Goal: Transaction & Acquisition: Purchase product/service

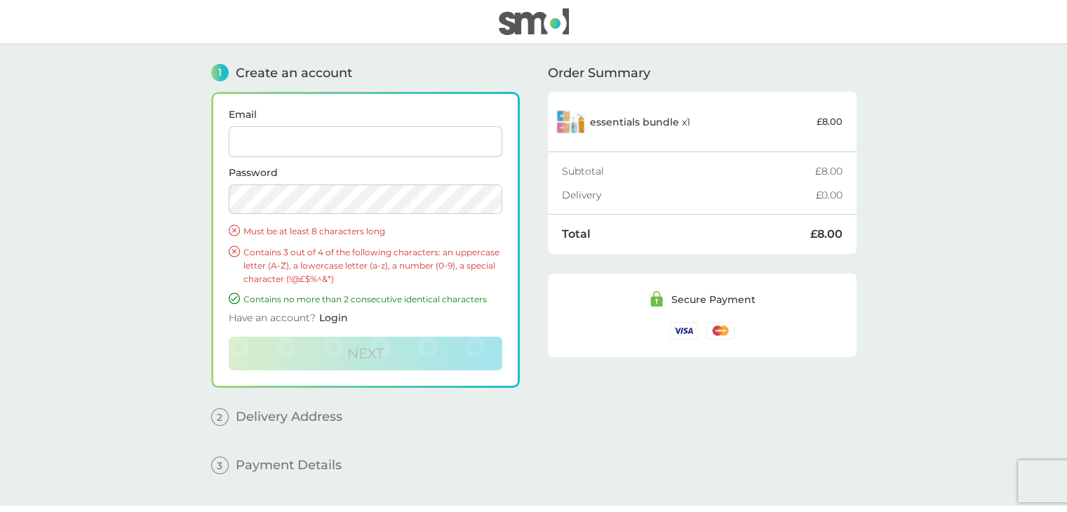
click at [404, 134] on input "Email" at bounding box center [366, 141] width 274 height 31
type input "snipssaber@gmail.com"
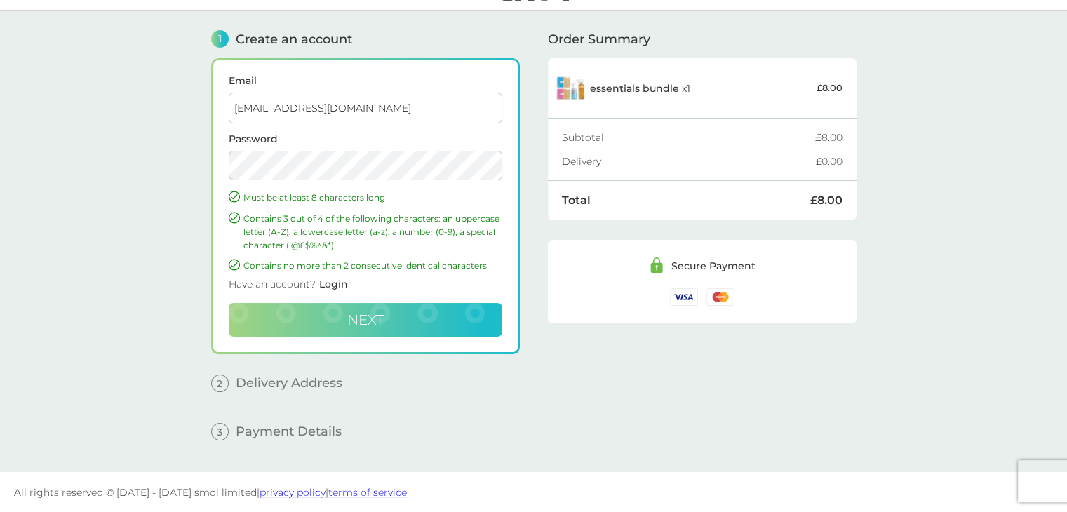
click at [370, 309] on button "Next" at bounding box center [366, 320] width 274 height 34
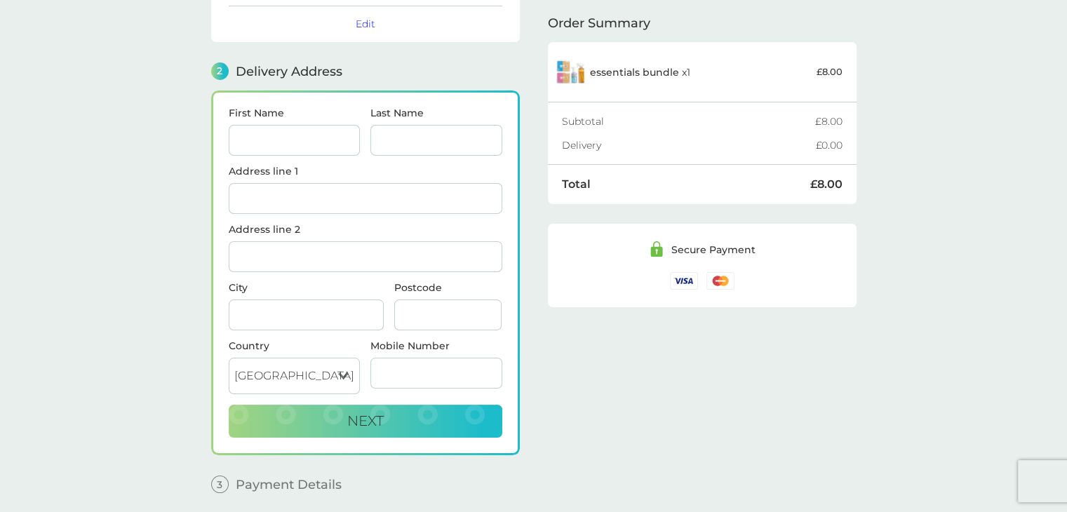
scroll to position [171, 0]
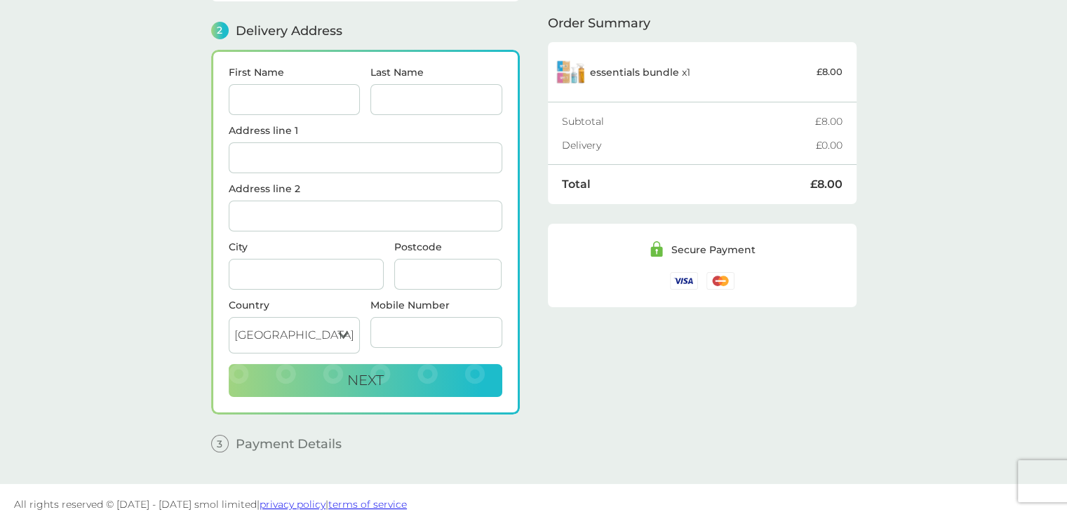
click at [281, 91] on input "First Name" at bounding box center [295, 99] width 132 height 31
type input "Alice"
type input "Brock"
type input "Flat D [STREET_ADDRESS]"
type input "[GEOGRAPHIC_DATA]"
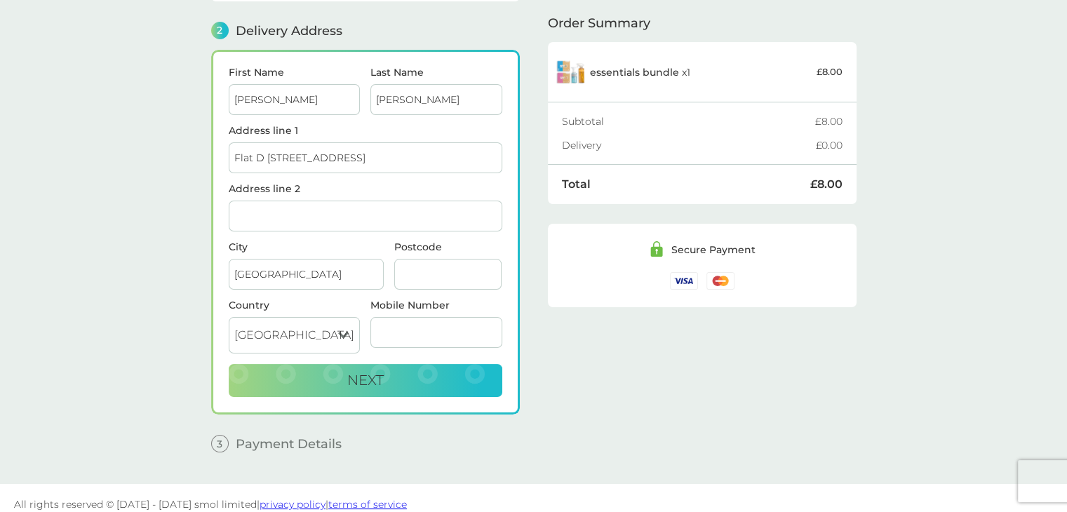
type input "SO181LT"
type input "07972220621"
click at [135, 319] on main "1 Create an account snipssaber@gmail.com Edit 2 Delivery Address First Name Ali…" at bounding box center [533, 178] width 1067 height 611
click at [267, 374] on button "Next" at bounding box center [366, 381] width 274 height 34
checkbox input "true"
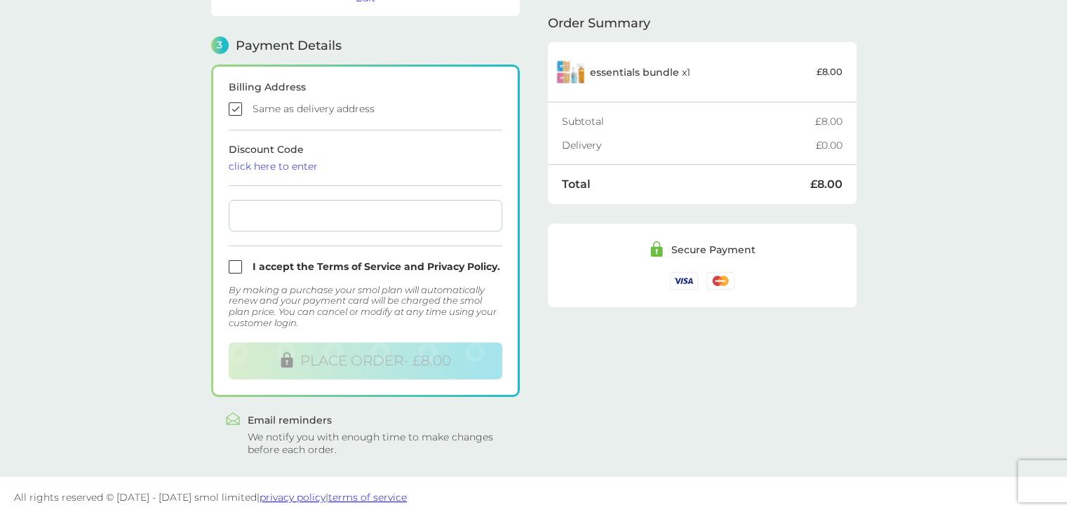
scroll to position [375, 0]
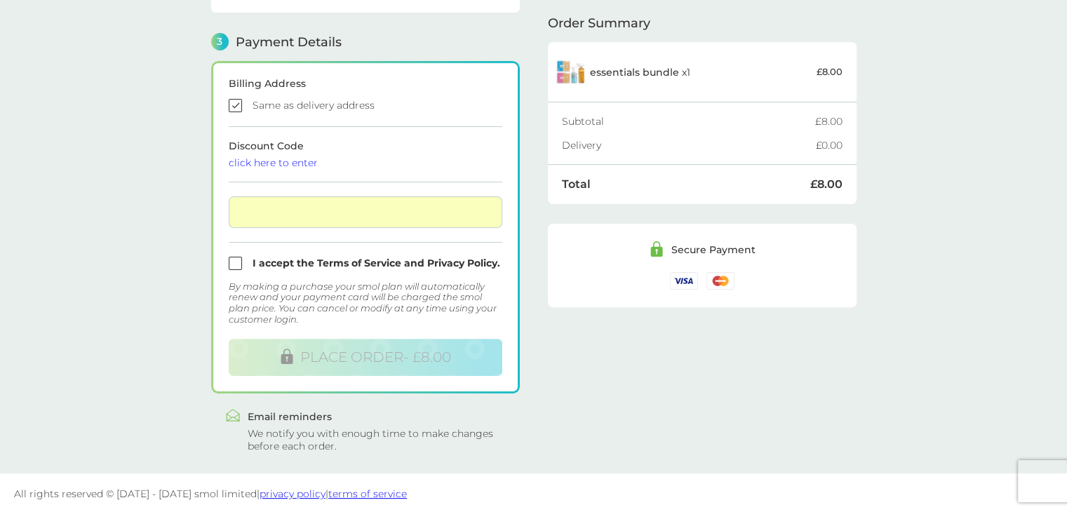
click at [239, 261] on input "checkbox" at bounding box center [366, 263] width 274 height 13
checkbox input "true"
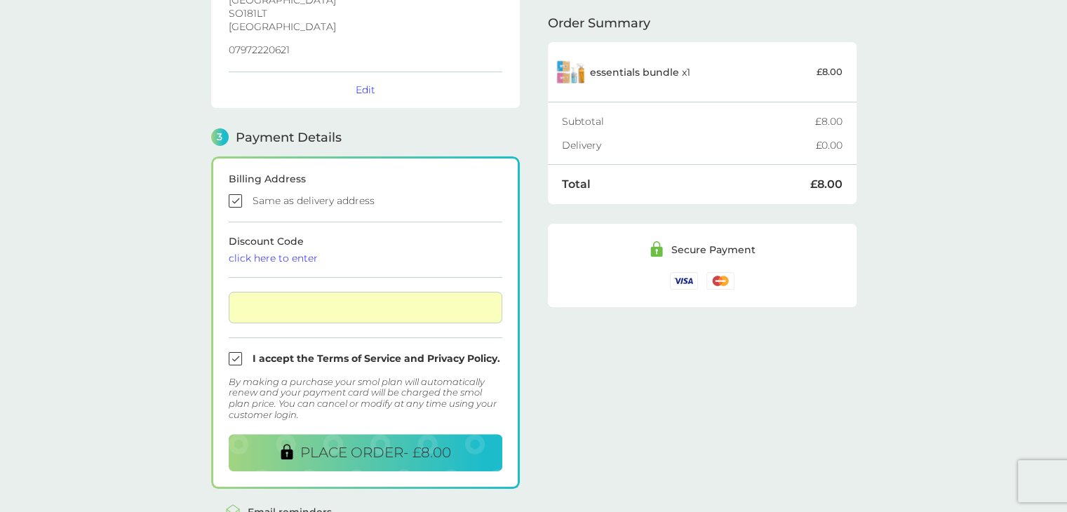
scroll to position [312, 0]
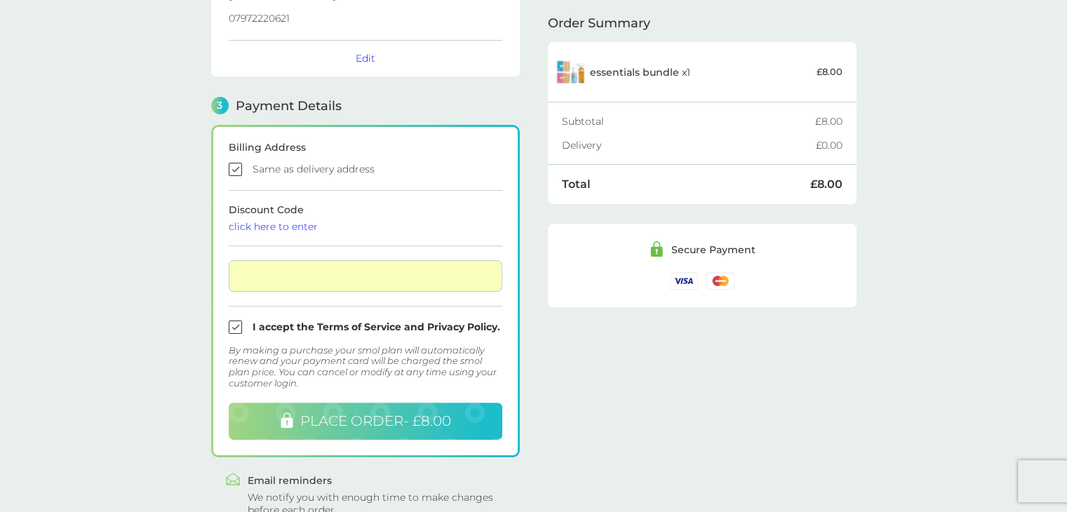
click at [309, 430] on button "PLACE ORDER - £8.00" at bounding box center [366, 421] width 274 height 37
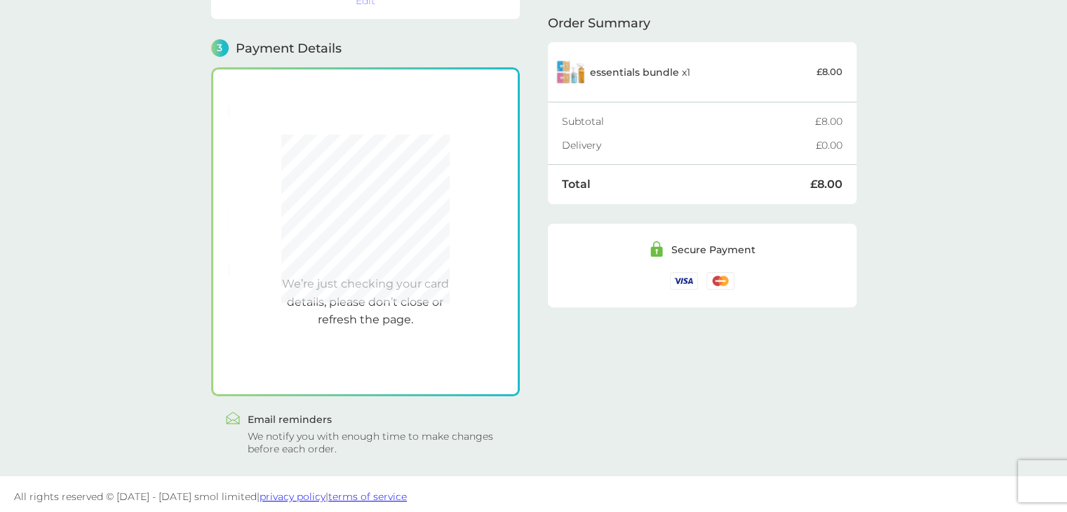
scroll to position [372, 0]
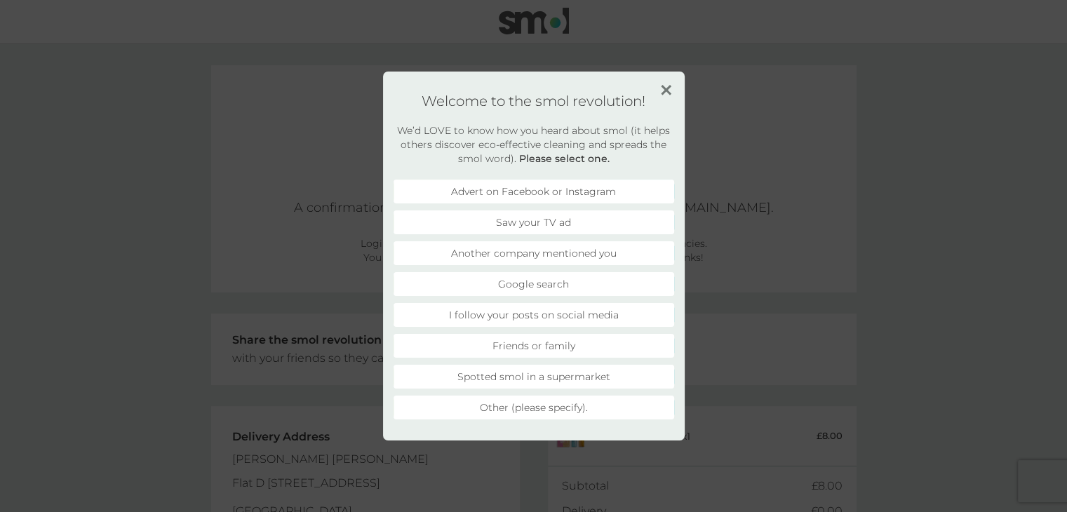
click at [999, 243] on div "Welcome to the smol revolution! We’d LOVE to know how you heard about smol (it …" at bounding box center [533, 256] width 1067 height 512
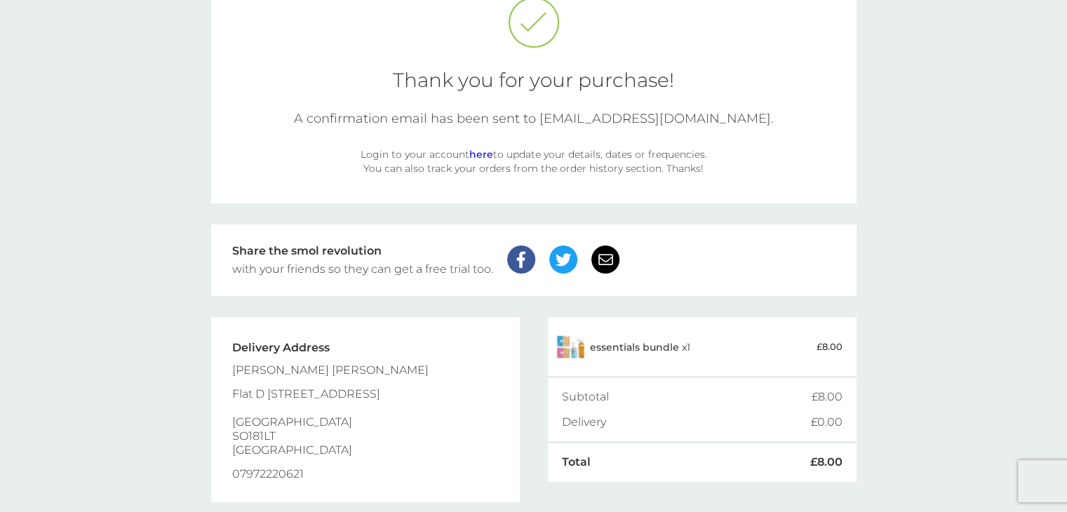
scroll to position [88, 0]
click at [475, 152] on link "here" at bounding box center [481, 155] width 24 height 13
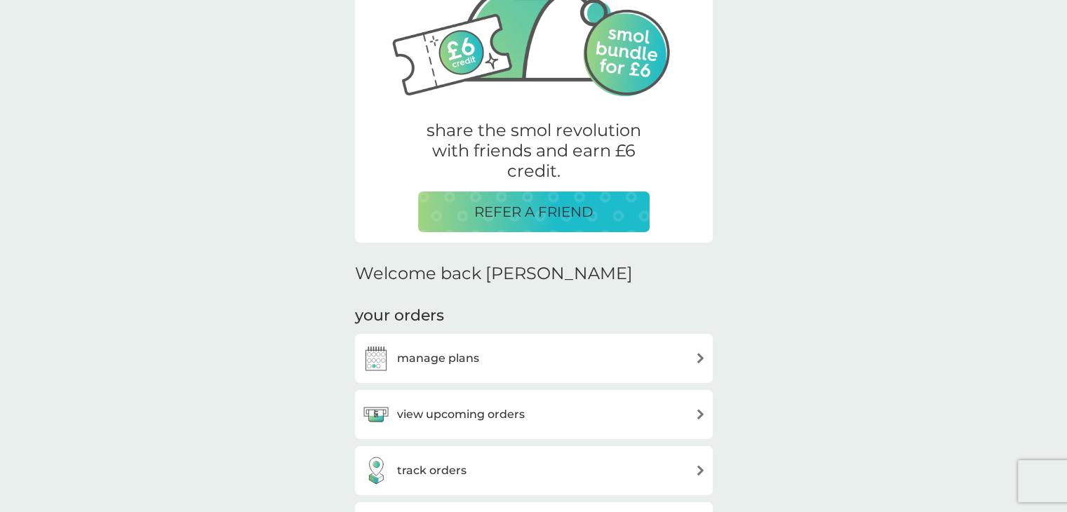
scroll to position [225, 0]
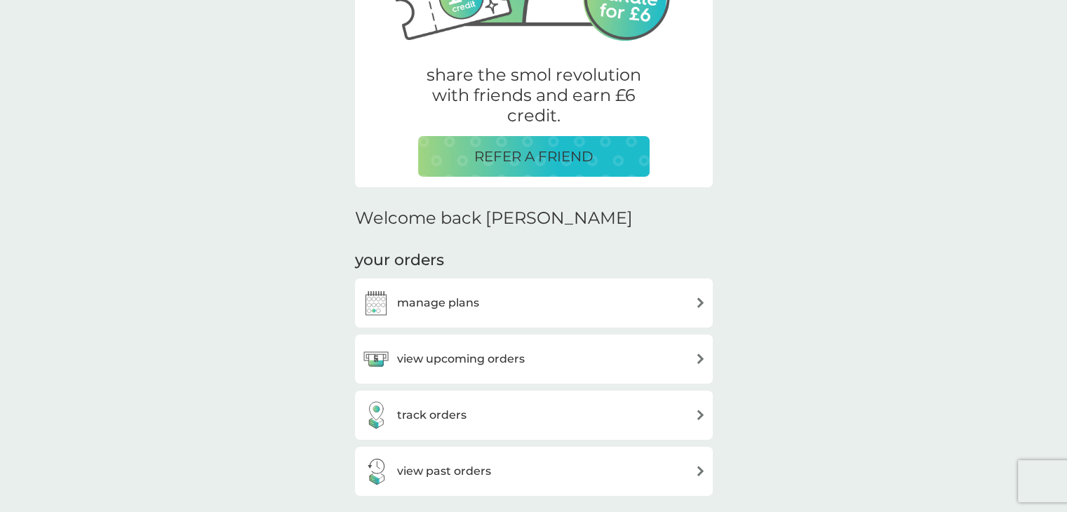
click at [561, 307] on div "manage plans" at bounding box center [534, 303] width 344 height 28
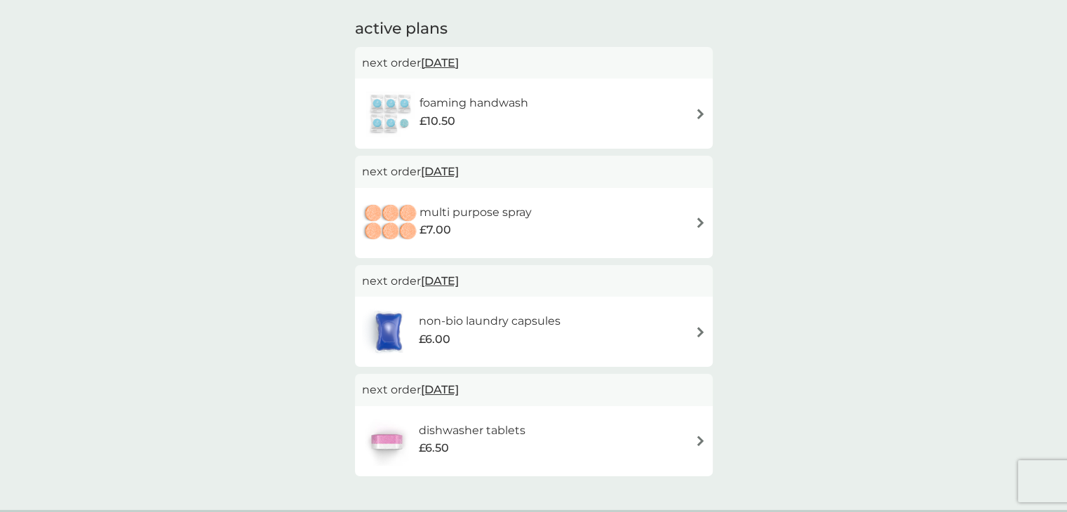
scroll to position [84, 0]
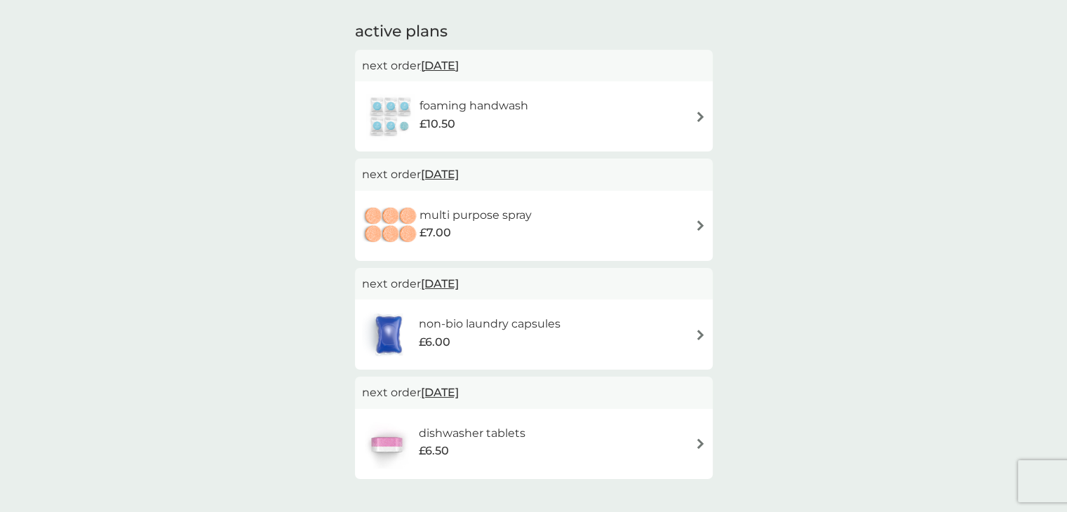
click at [682, 107] on div "foaming handwash £10.50" at bounding box center [534, 116] width 344 height 49
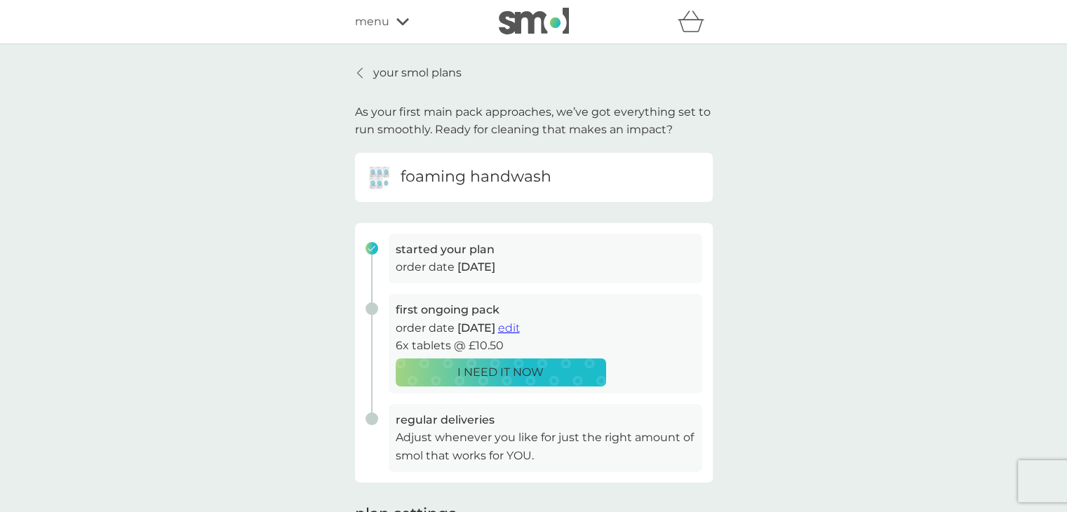
click at [350, 71] on div "your smol plans As your first main pack approaches, we’ve got everything set to…" at bounding box center [534, 374] width 379 height 620
click at [376, 68] on p "your smol plans" at bounding box center [417, 73] width 88 height 18
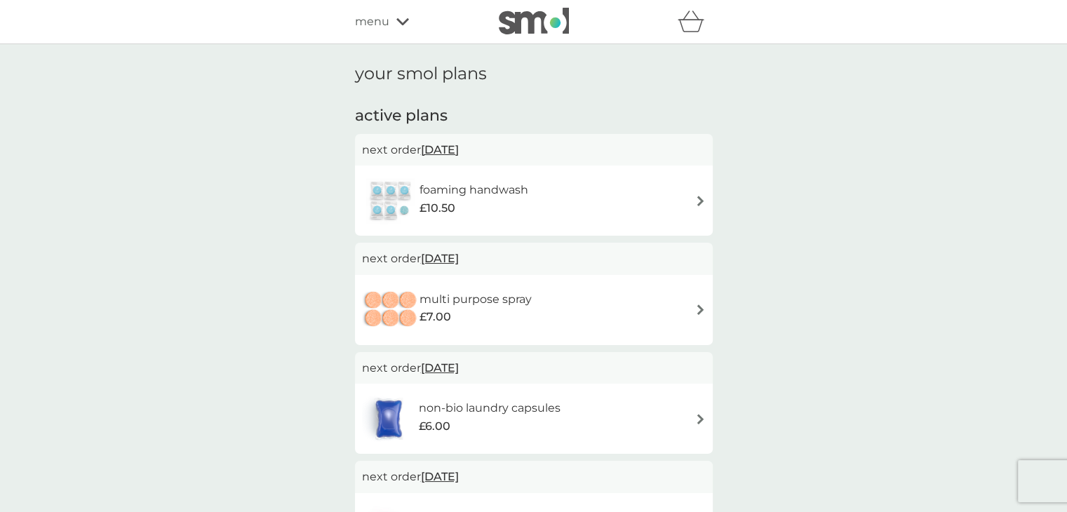
click at [687, 195] on div "foaming handwash £10.50" at bounding box center [534, 200] width 344 height 49
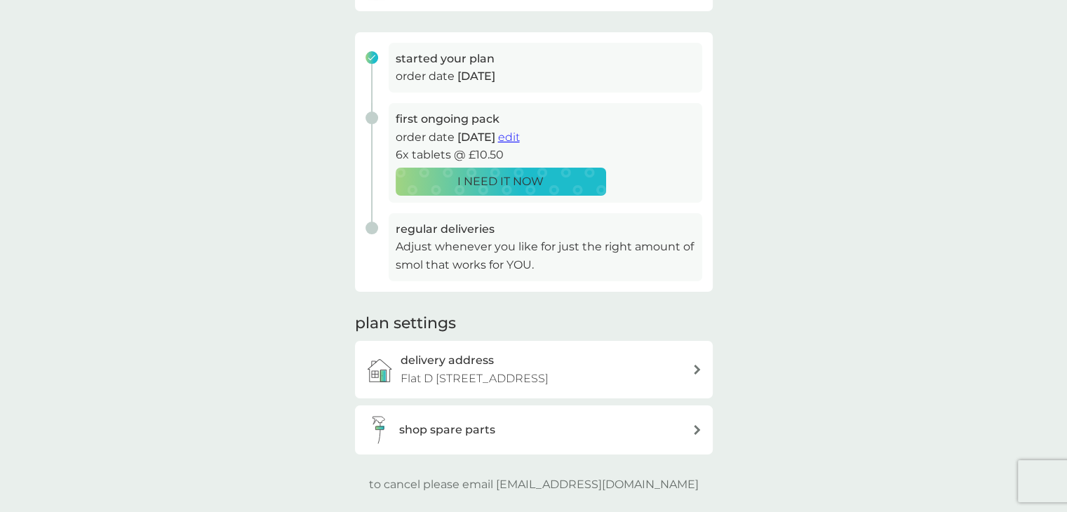
scroll to position [225, 0]
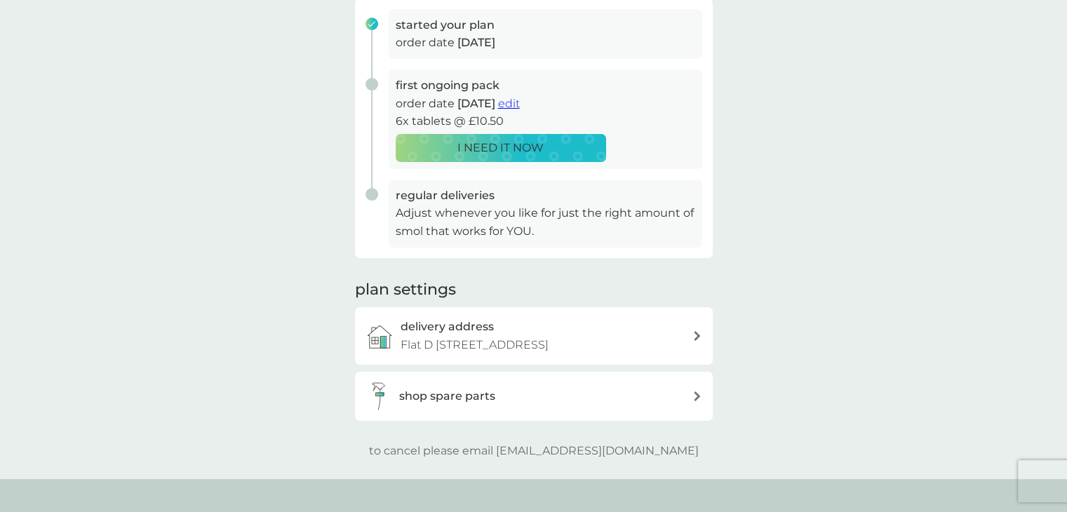
click at [441, 342] on p "Flat D [STREET_ADDRESS]" at bounding box center [475, 345] width 148 height 18
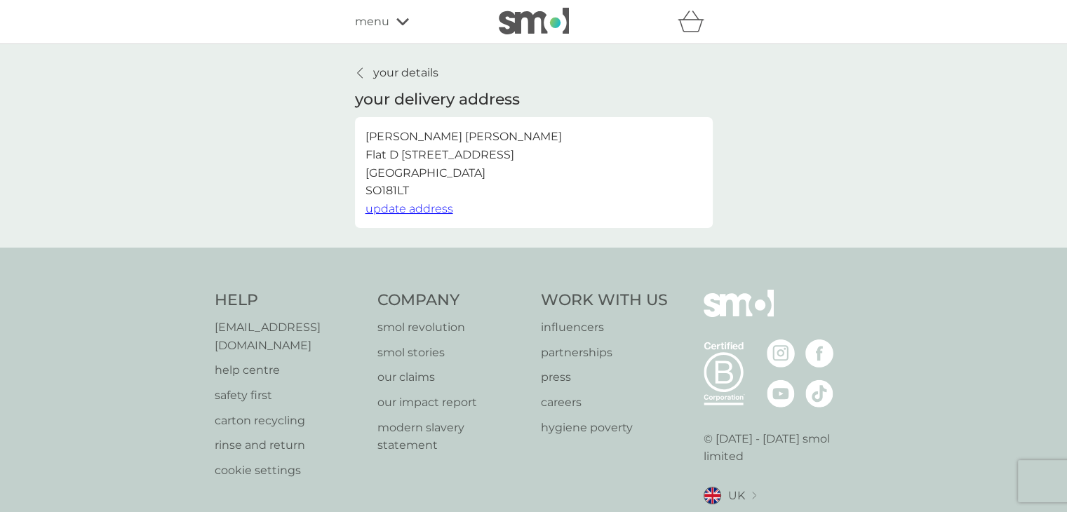
click at [397, 81] on p "your details" at bounding box center [405, 73] width 65 height 18
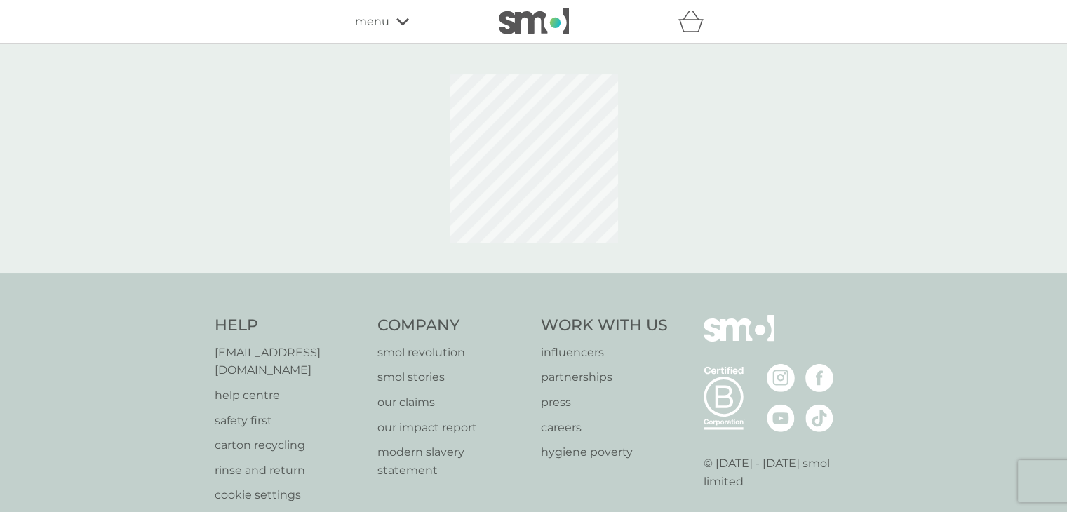
click at [393, 32] on div "refer a friend & you BOTH save smol impact smol shop your smol plans your upcom…" at bounding box center [534, 22] width 358 height 28
click at [382, 24] on span "menu" at bounding box center [372, 22] width 34 height 18
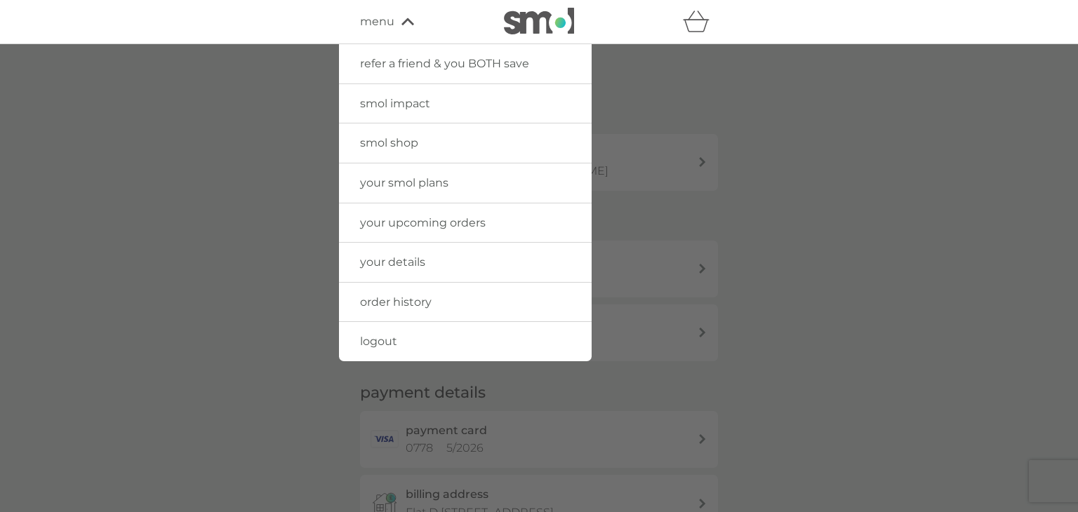
click at [396, 212] on link "your upcoming orders" at bounding box center [465, 222] width 253 height 39
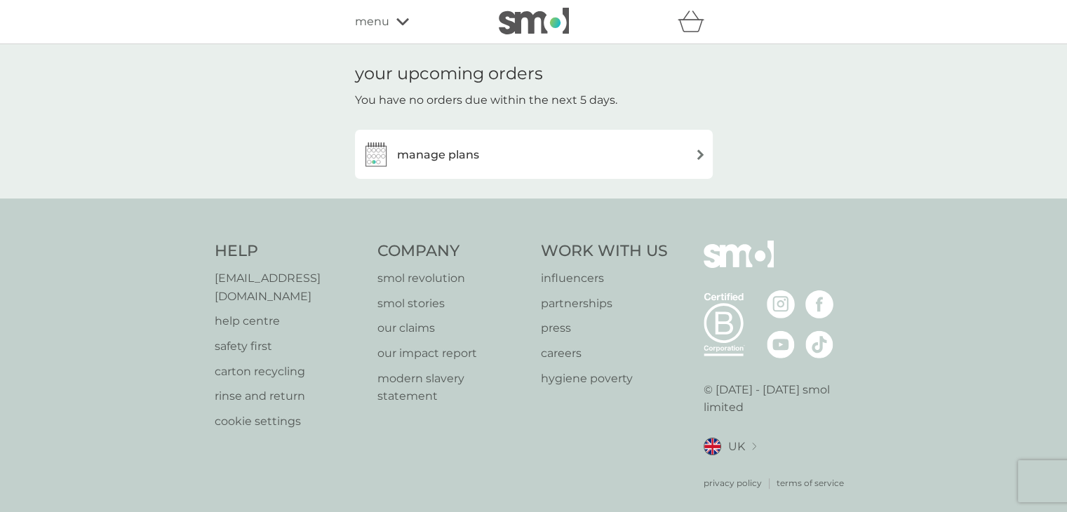
click at [443, 152] on h3 "manage plans" at bounding box center [438, 155] width 82 height 18
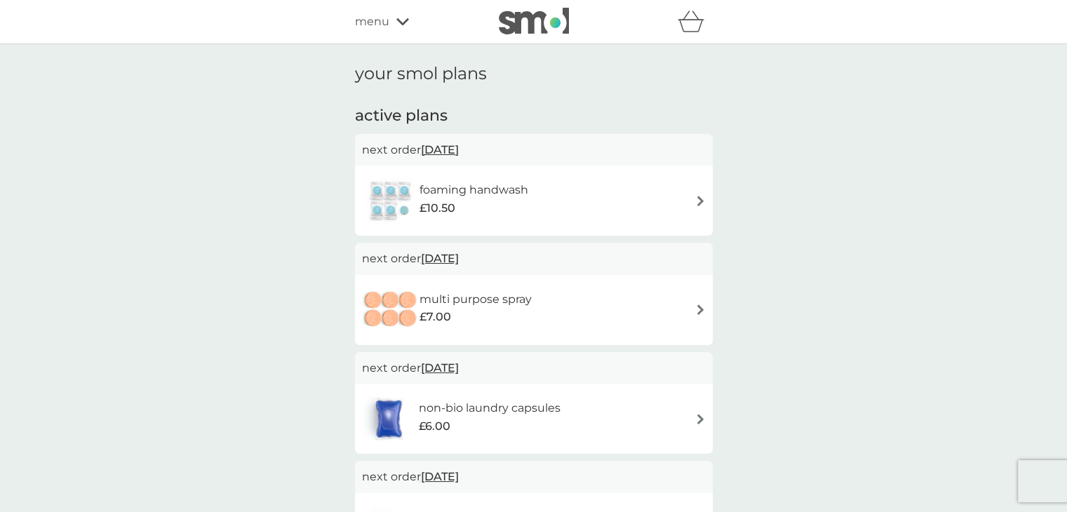
click at [643, 199] on div "foaming handwash £10.50" at bounding box center [534, 200] width 344 height 49
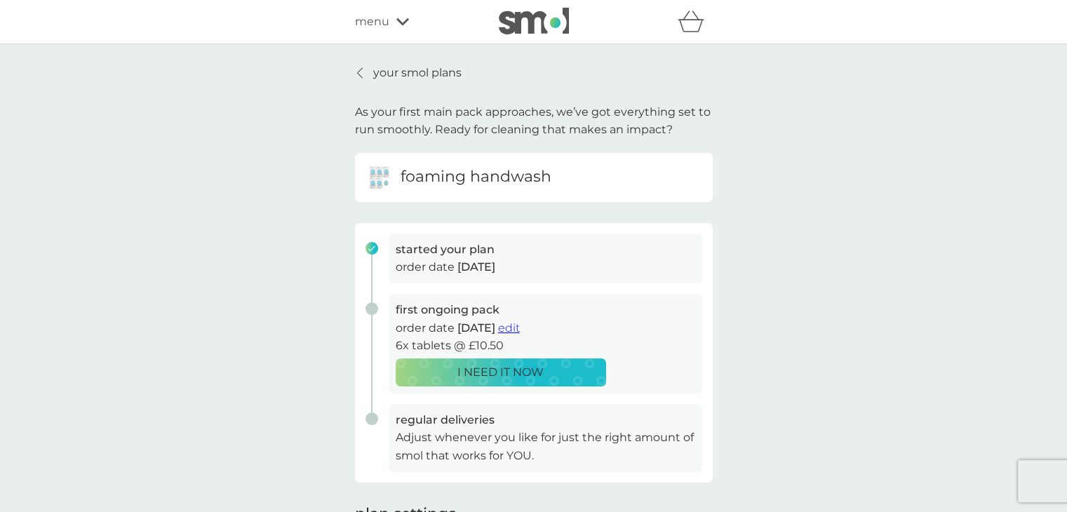
click at [766, 203] on div "your smol plans As your first main pack approaches, we’ve got everything set to…" at bounding box center [533, 374] width 1067 height 660
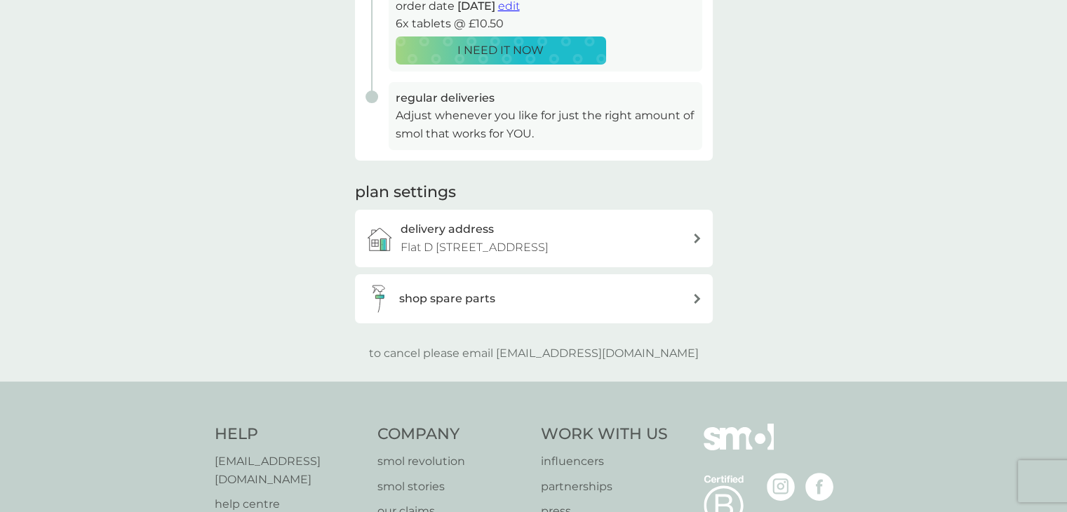
scroll to position [449, 0]
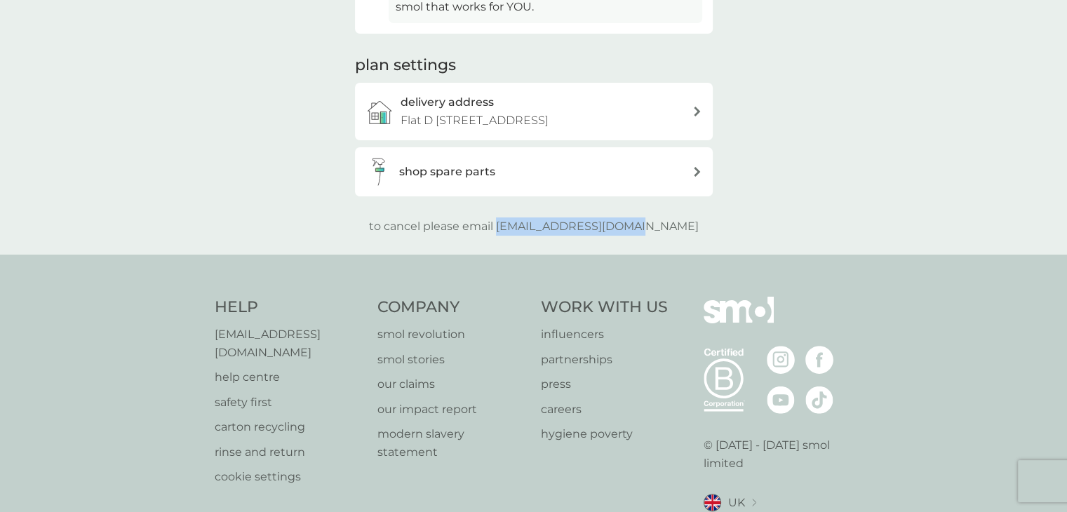
drag, startPoint x: 670, startPoint y: 228, endPoint x: 525, endPoint y: 230, distance: 145.3
click at [525, 230] on div "to cancel please email help@smolproducts.com" at bounding box center [534, 227] width 358 height 18
copy p "[EMAIL_ADDRESS][DOMAIN_NAME]"
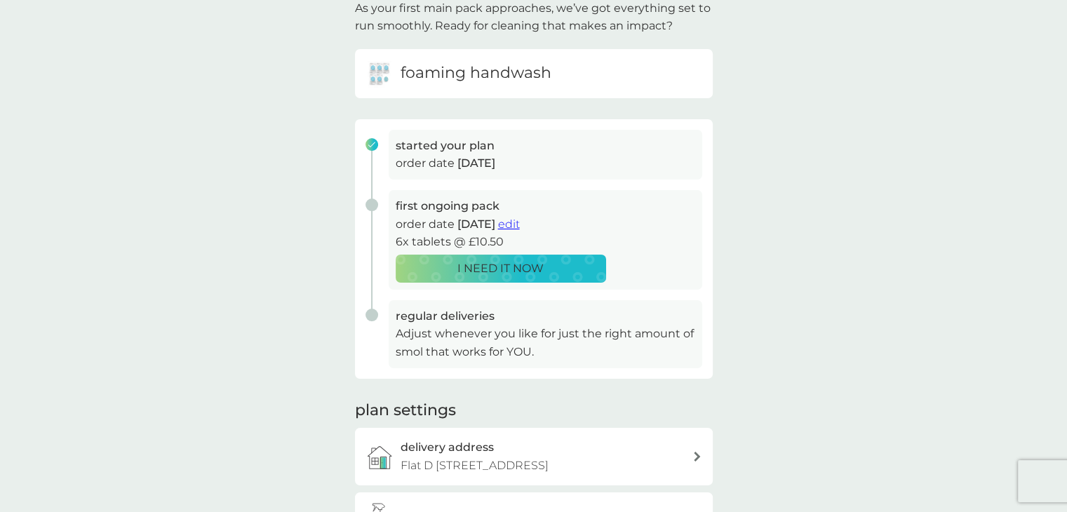
scroll to position [0, 0]
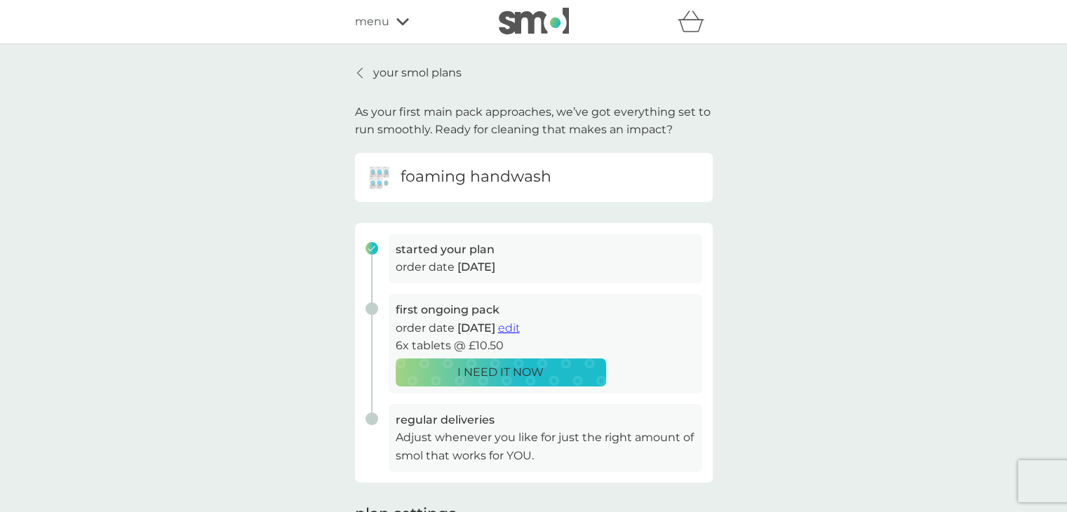
click at [412, 66] on p "your smol plans" at bounding box center [417, 73] width 88 height 18
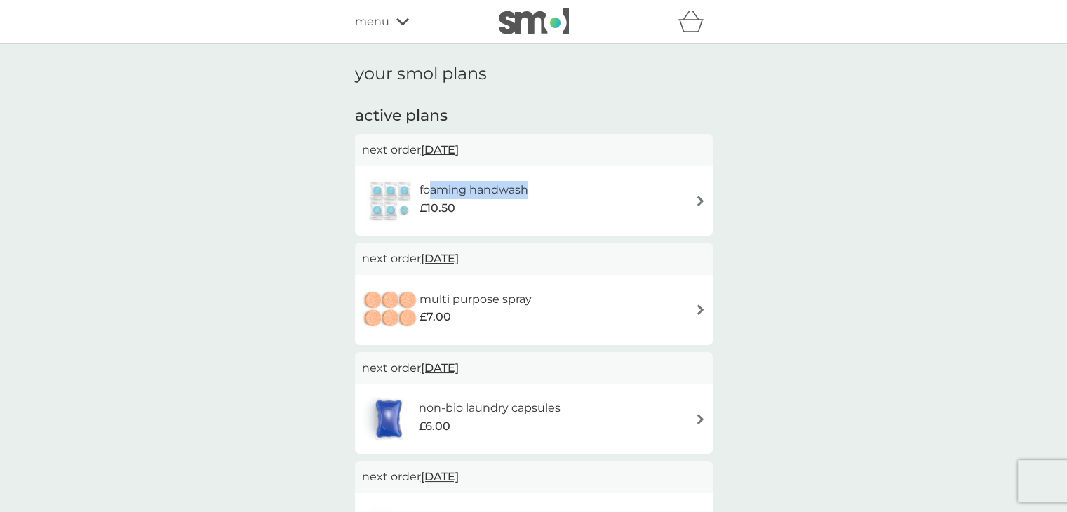
drag, startPoint x: 430, startPoint y: 190, endPoint x: 530, endPoint y: 195, distance: 100.5
click at [530, 195] on div "foaming handwash £10.50" at bounding box center [481, 200] width 123 height 39
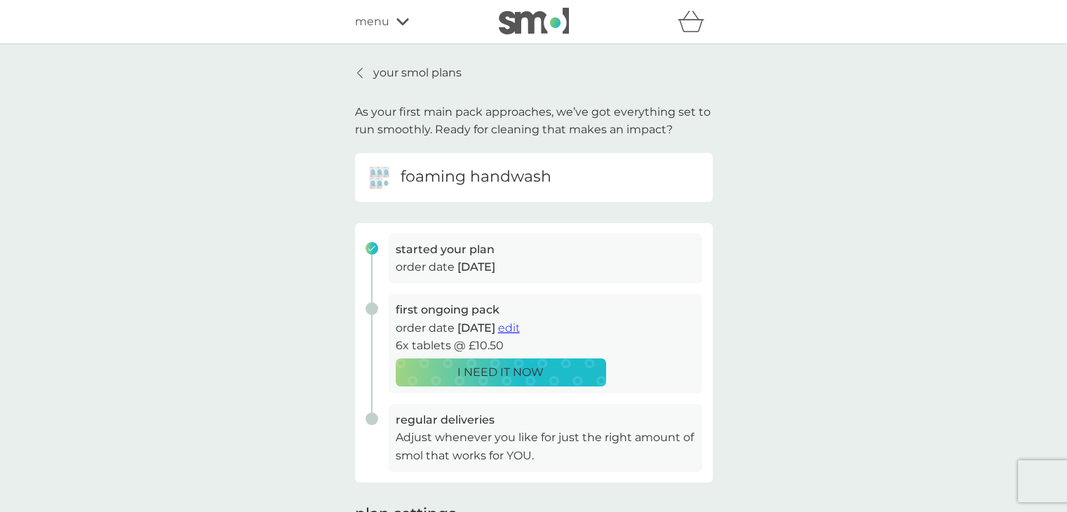
click at [530, 195] on div "foaming handwash" at bounding box center [534, 177] width 358 height 49
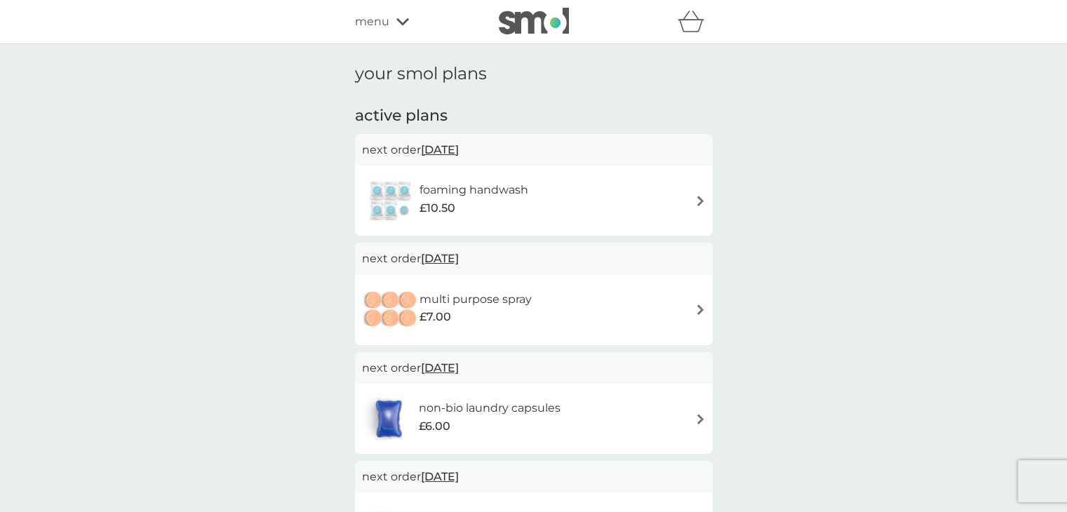
click at [466, 182] on h6 "foaming handwash" at bounding box center [474, 190] width 109 height 18
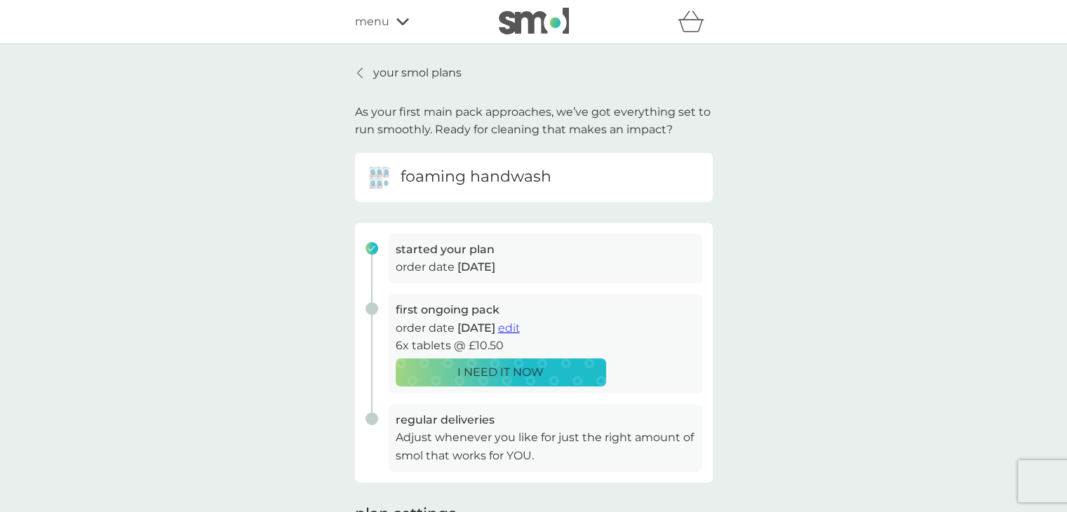
click at [520, 321] on span "edit" at bounding box center [509, 327] width 22 height 13
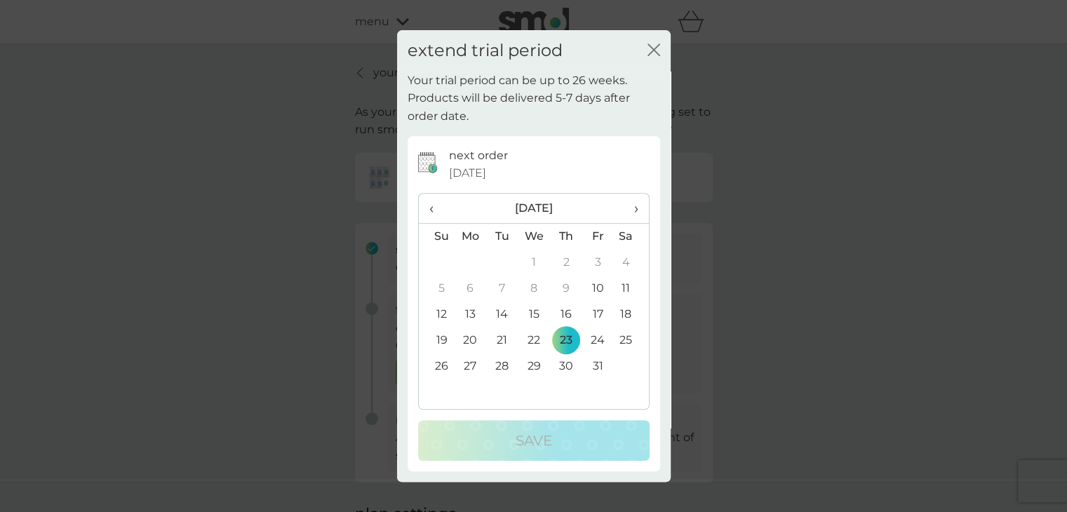
click at [577, 363] on td "30" at bounding box center [566, 367] width 32 height 26
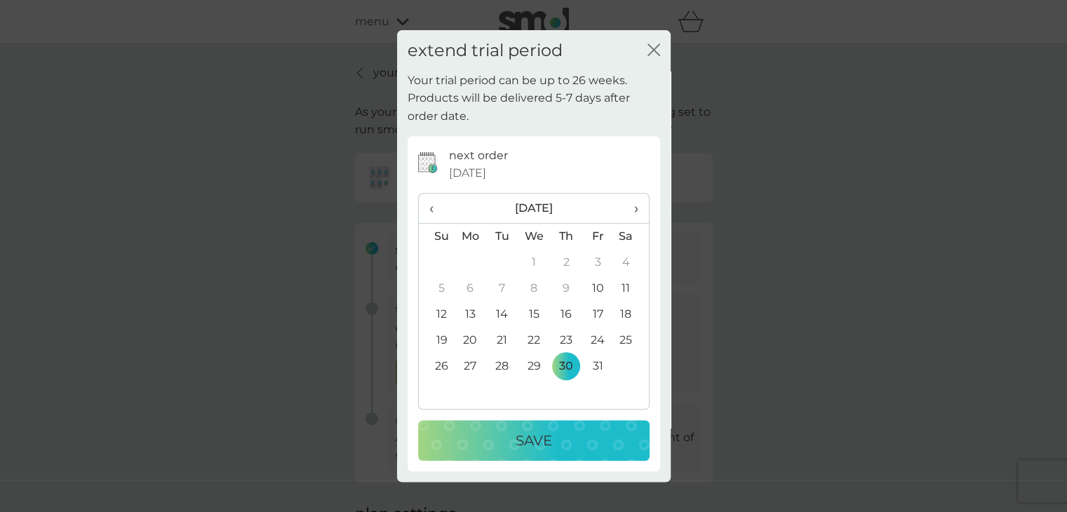
click at [604, 366] on td "31" at bounding box center [598, 367] width 32 height 26
click at [632, 214] on span "›" at bounding box center [631, 208] width 14 height 29
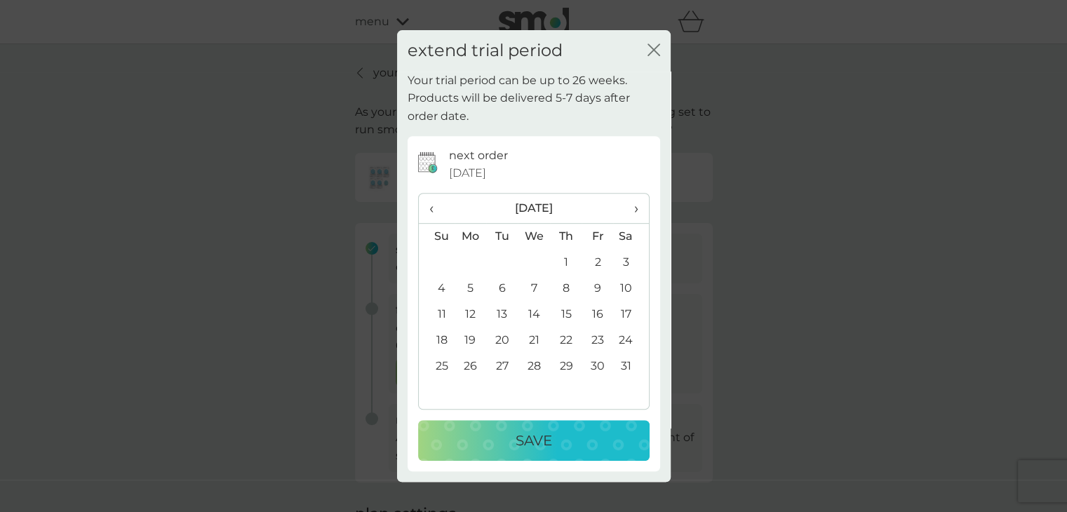
click at [632, 214] on span "›" at bounding box center [631, 208] width 14 height 29
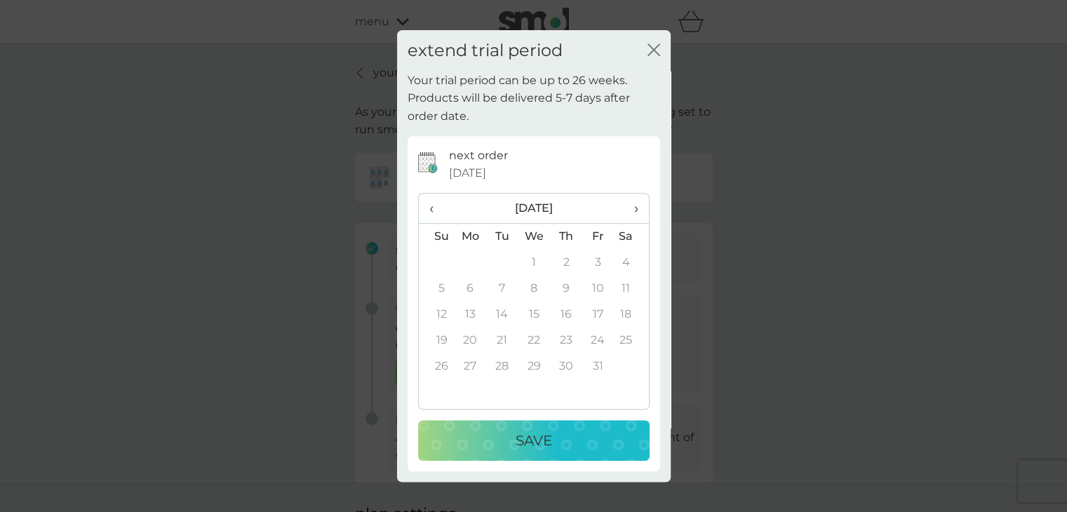
click at [632, 214] on span "›" at bounding box center [631, 208] width 14 height 29
click at [435, 206] on span "‹" at bounding box center [436, 208] width 15 height 29
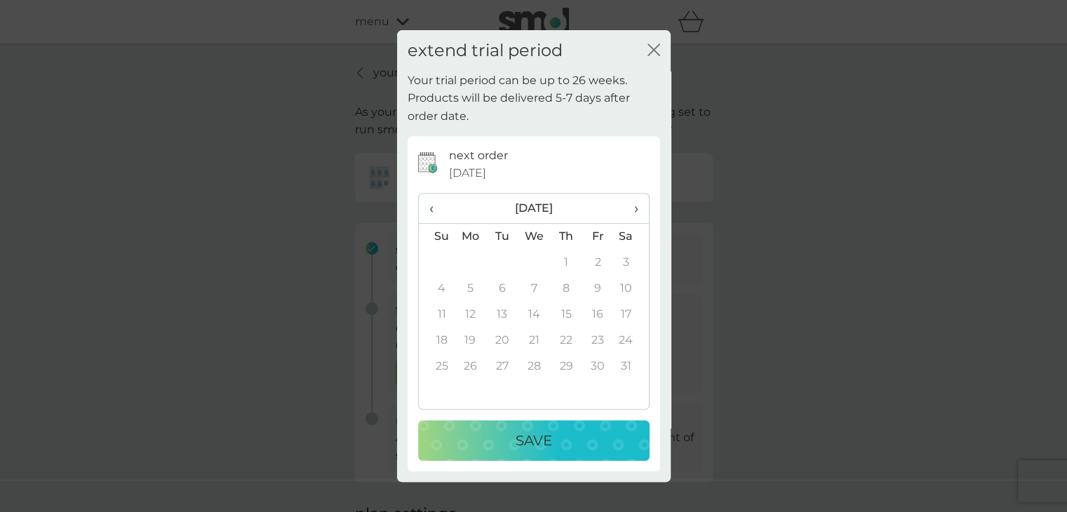
click at [435, 206] on span "‹" at bounding box center [436, 208] width 15 height 29
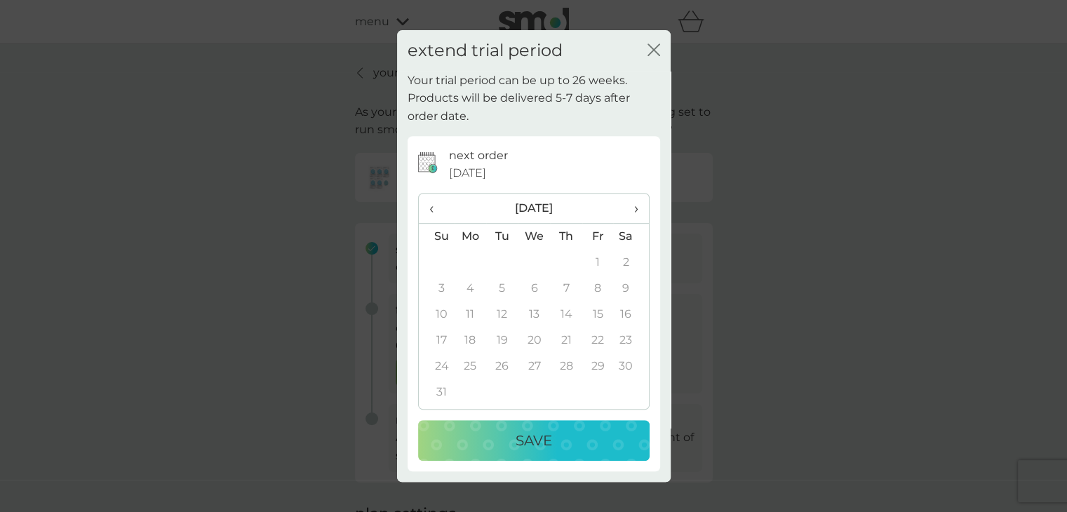
click at [435, 206] on span "‹" at bounding box center [436, 208] width 15 height 29
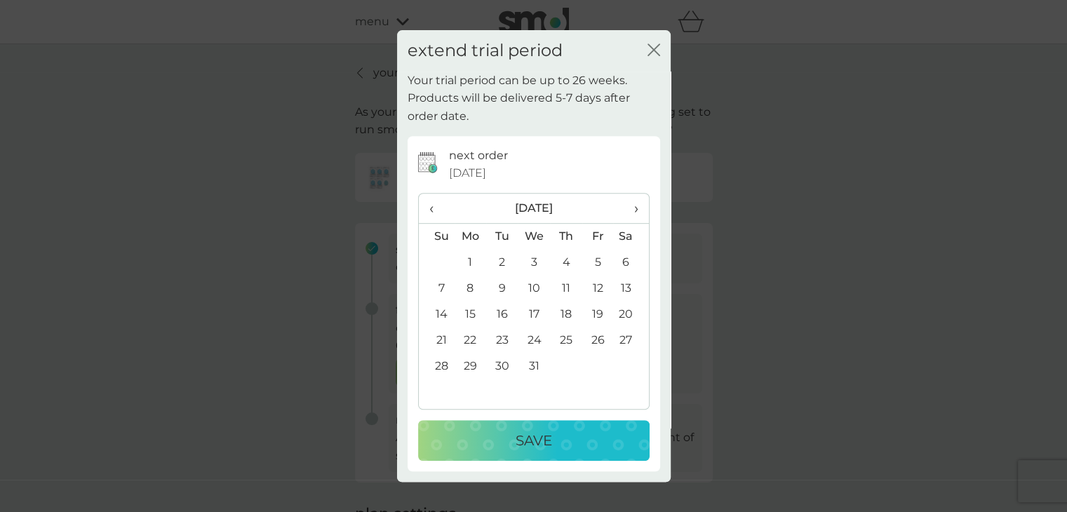
click at [435, 206] on span "‹" at bounding box center [436, 208] width 15 height 29
click at [636, 212] on span "›" at bounding box center [631, 208] width 14 height 29
click at [638, 205] on th "›" at bounding box center [630, 209] width 35 height 30
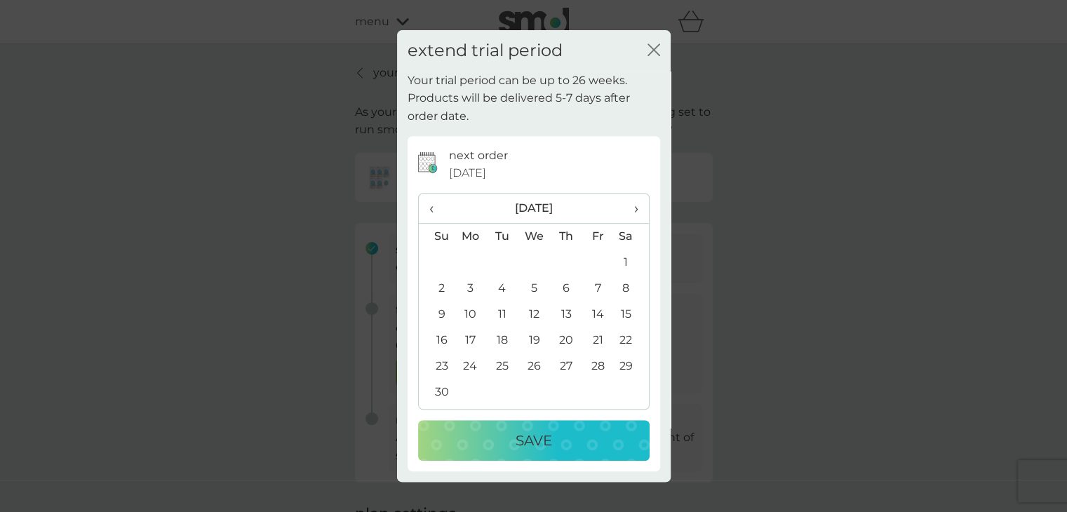
click at [600, 349] on td "21" at bounding box center [598, 341] width 32 height 26
click at [657, 57] on button "close" at bounding box center [654, 51] width 13 height 15
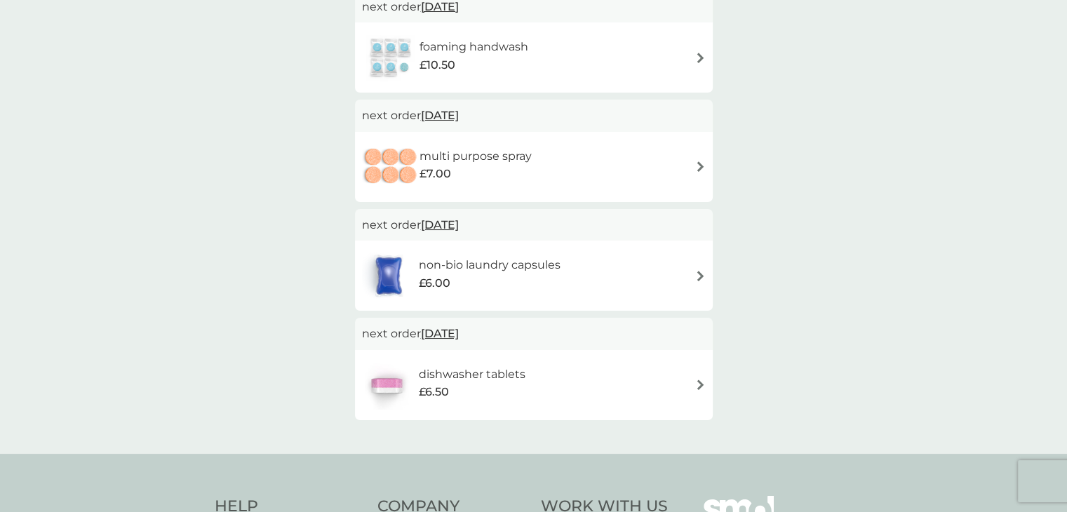
scroll to position [149, 0]
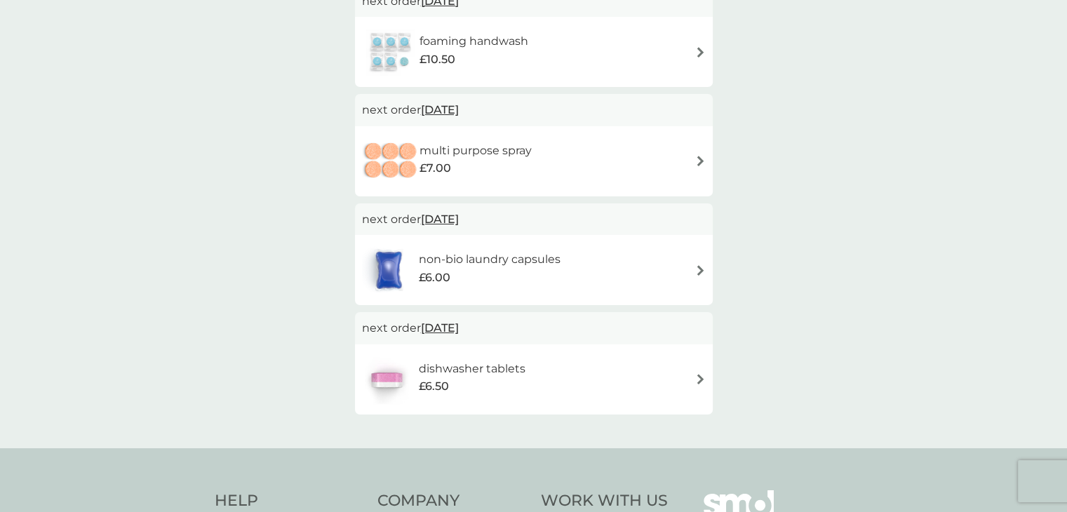
click at [897, 234] on div "your smol plans active plans next order 23 Oct 2025 foaming handwash £10.50 nex…" at bounding box center [533, 171] width 1067 height 553
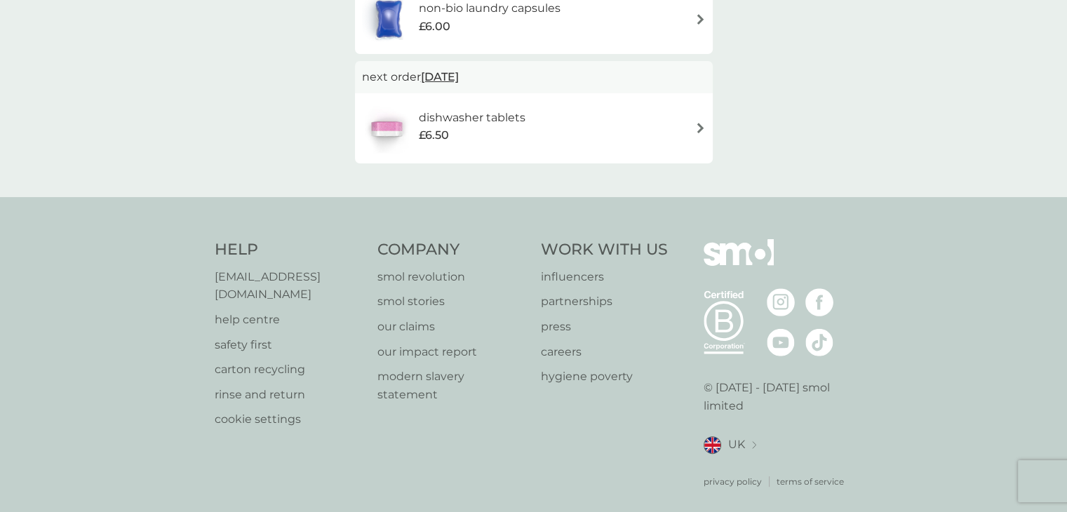
scroll to position [401, 0]
click at [230, 310] on p "help centre" at bounding box center [289, 319] width 149 height 18
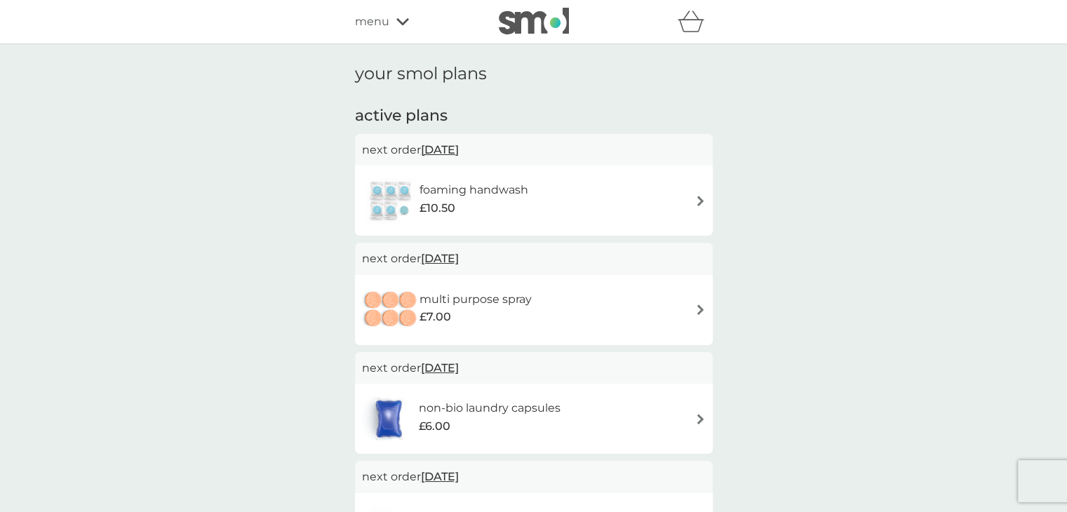
click at [570, 192] on div "foaming handwash £10.50" at bounding box center [534, 200] width 344 height 49
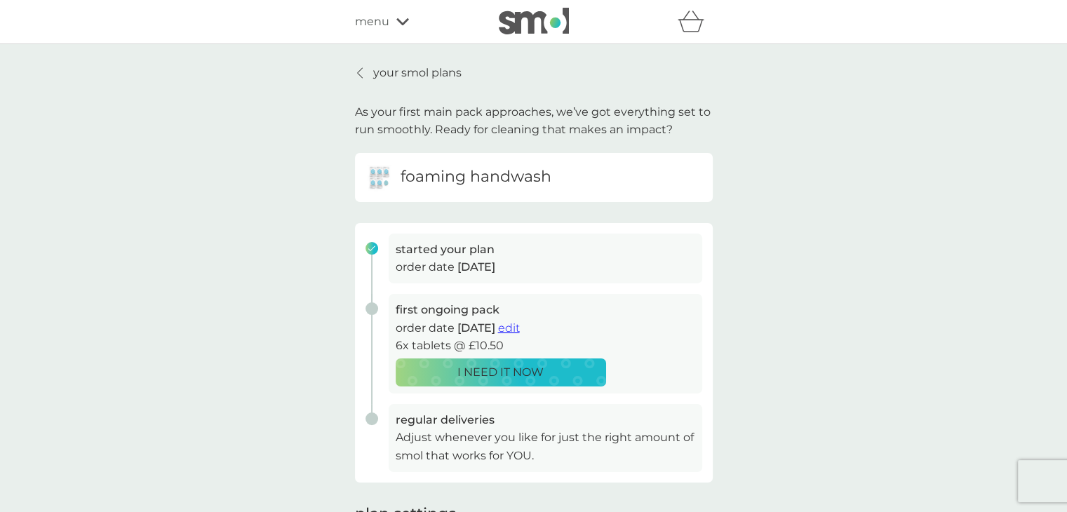
click at [382, 67] on p "your smol plans" at bounding box center [417, 73] width 88 height 18
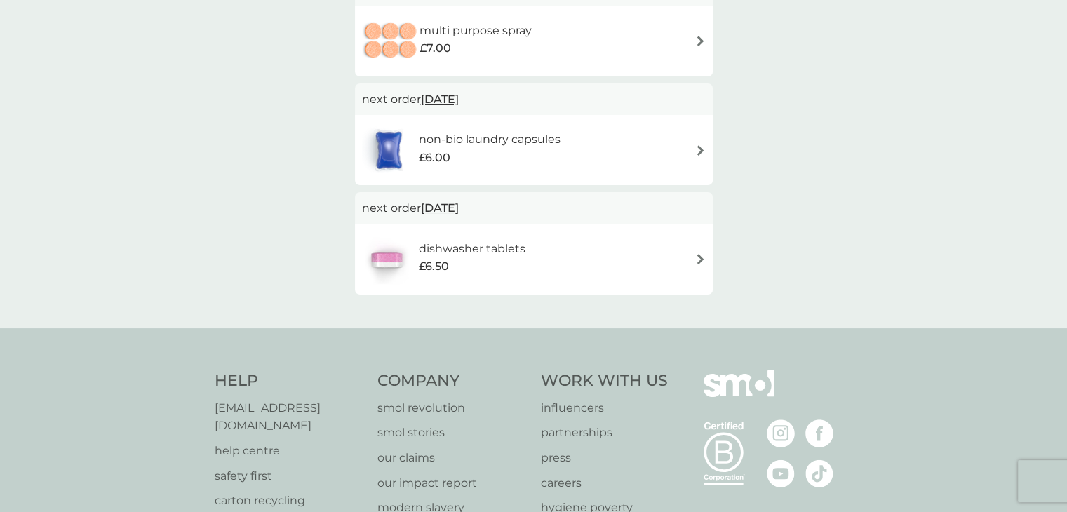
scroll to position [281, 0]
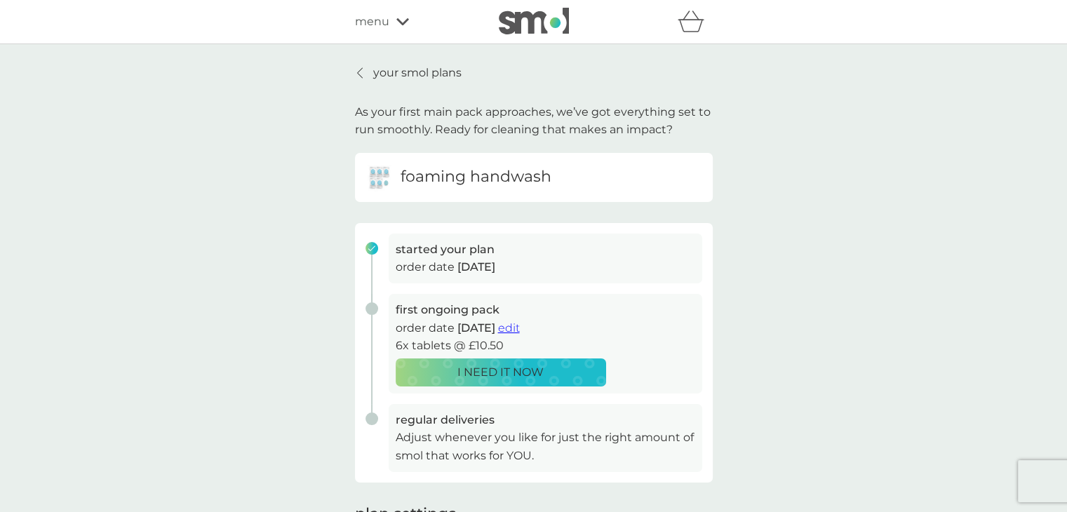
click at [375, 72] on p "your smol plans" at bounding box center [417, 73] width 88 height 18
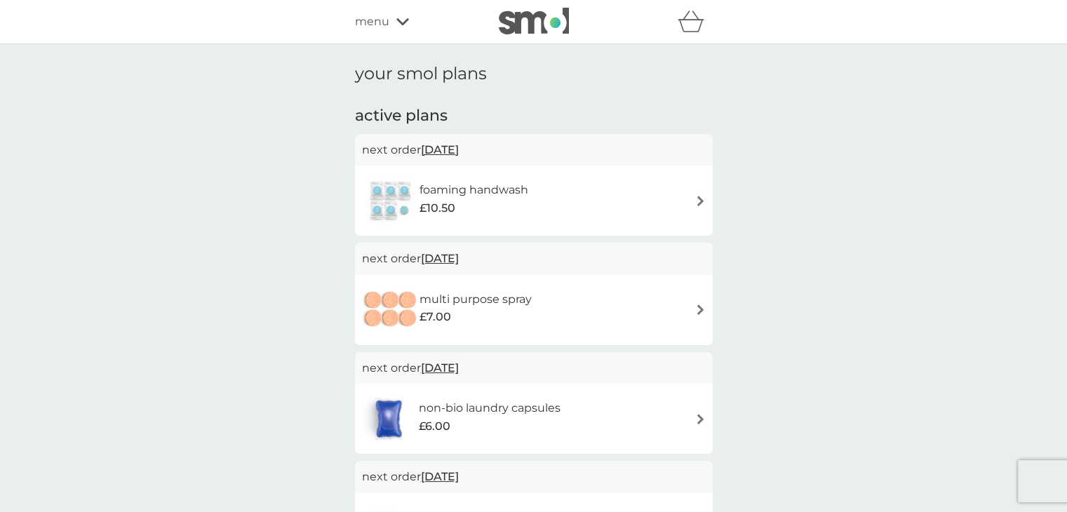
click at [392, 15] on div "menu" at bounding box center [414, 22] width 119 height 18
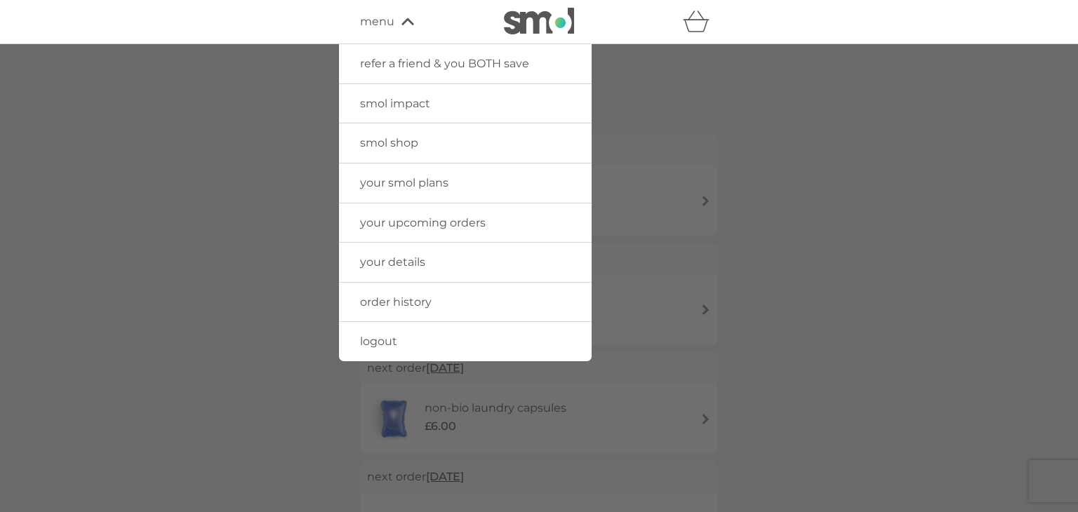
click at [415, 253] on link "your details" at bounding box center [465, 262] width 253 height 39
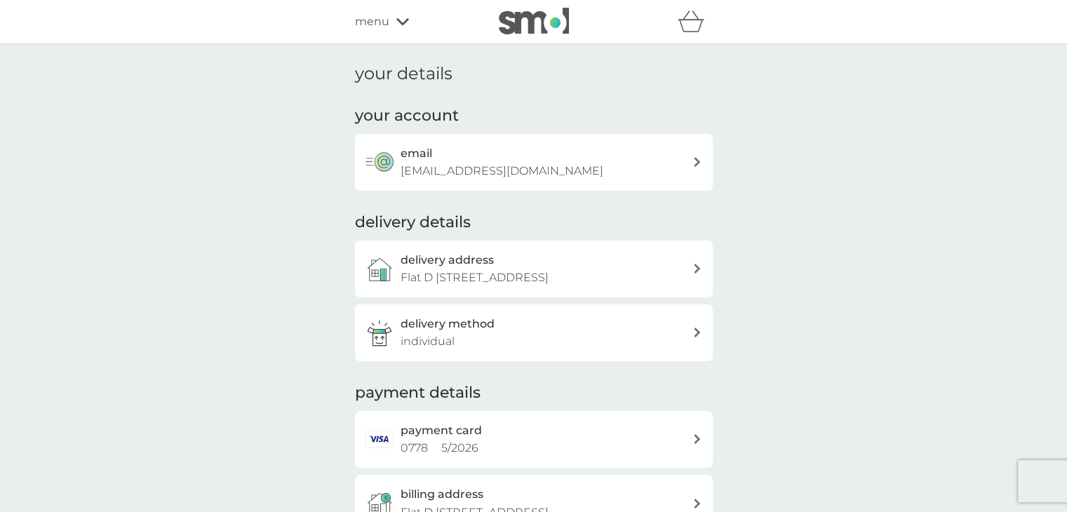
click at [301, 240] on div "your details your account email [EMAIL_ADDRESS][DOMAIN_NAME] delivery details d…" at bounding box center [533, 297] width 1067 height 507
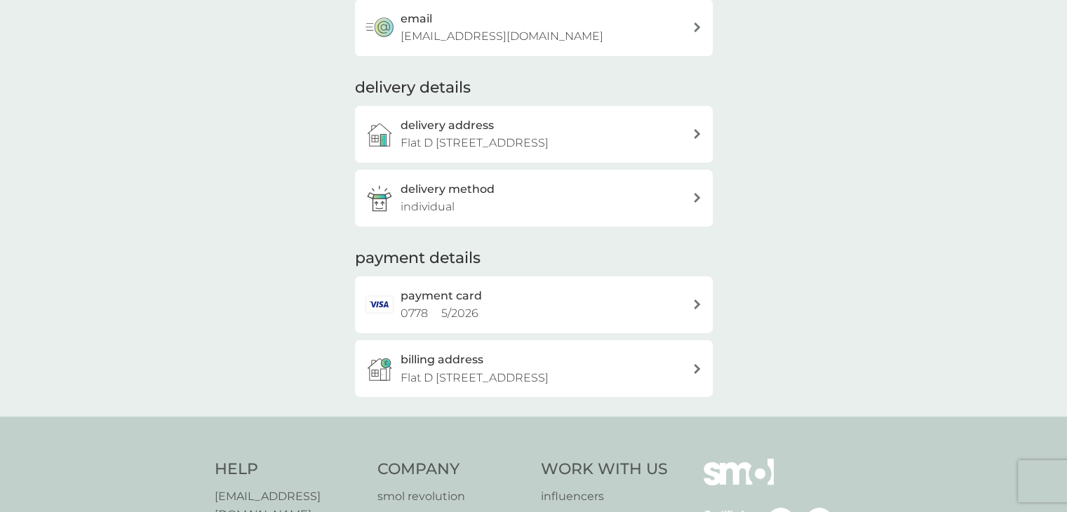
scroll to position [168, 0]
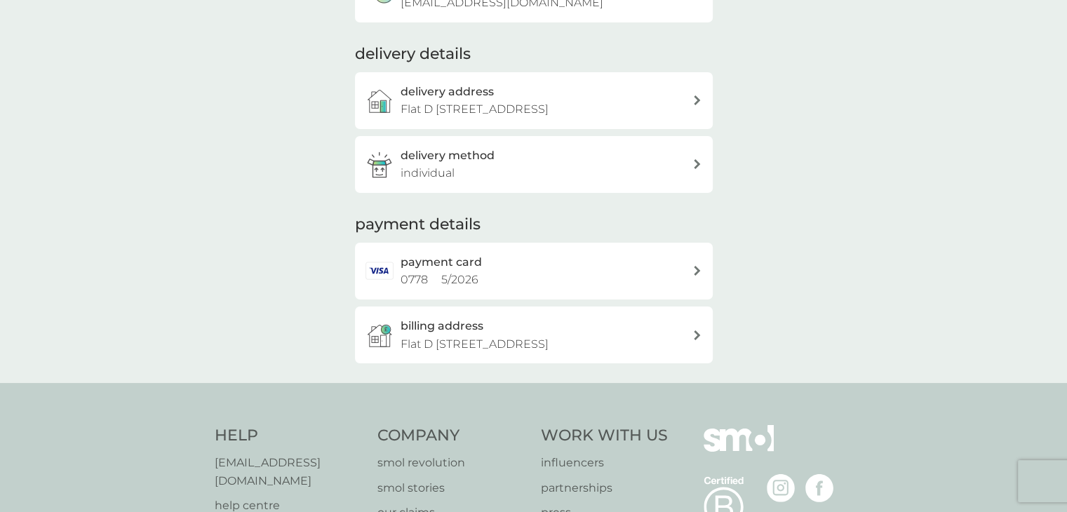
click at [432, 172] on p "individual" at bounding box center [428, 173] width 54 height 18
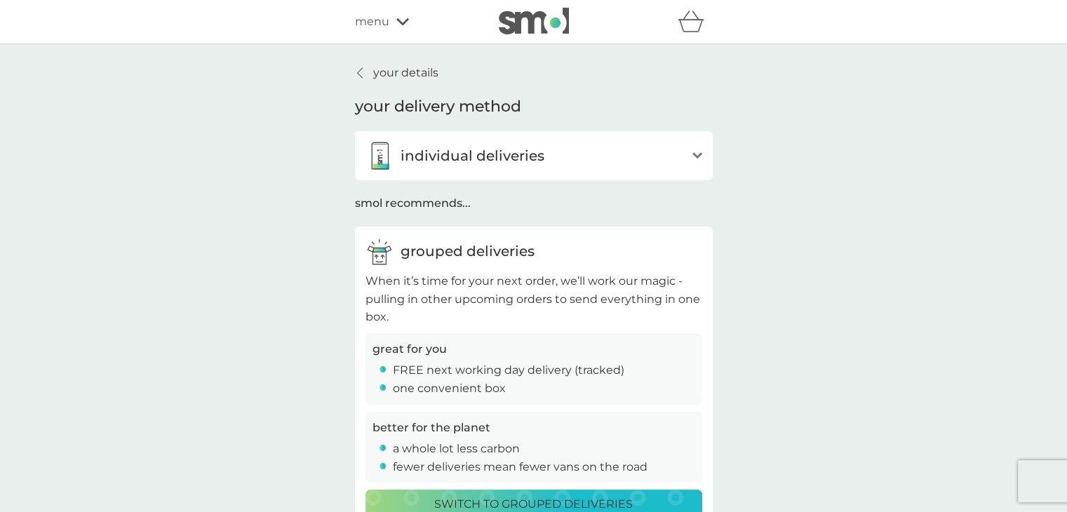
click at [297, 217] on div "your details your delivery method individual deliveries open Whenever you’re du…" at bounding box center [533, 296] width 1067 height 504
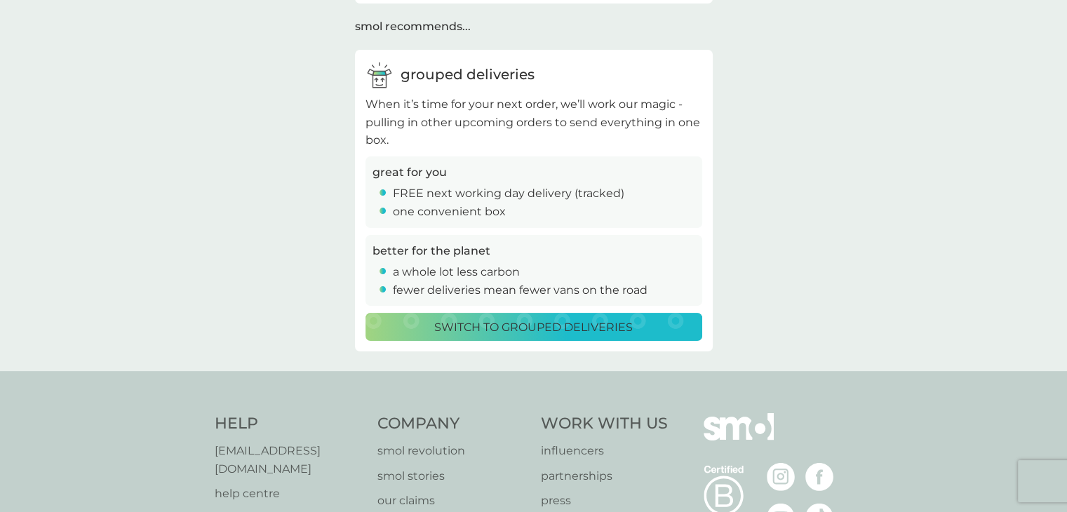
scroll to position [225, 0]
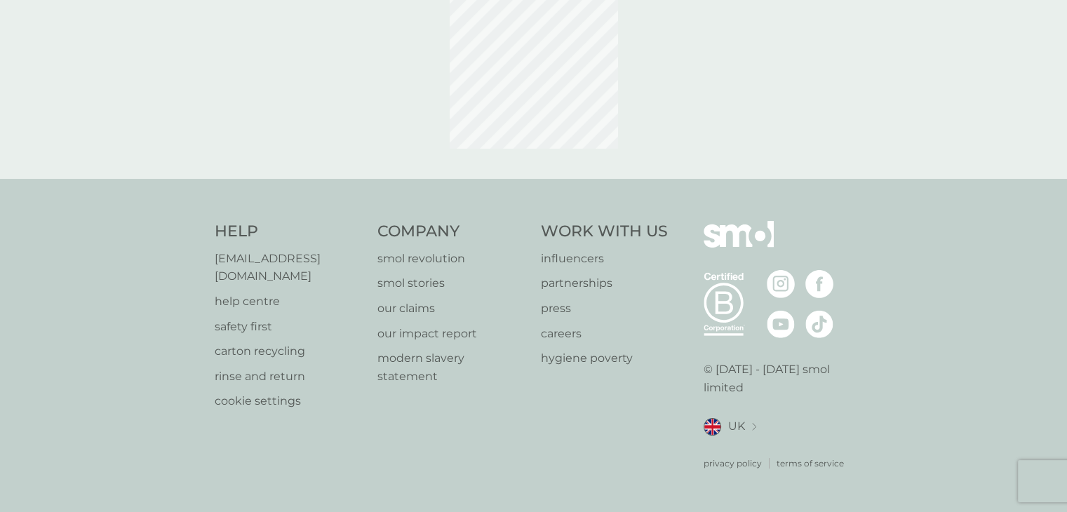
scroll to position [76, 0]
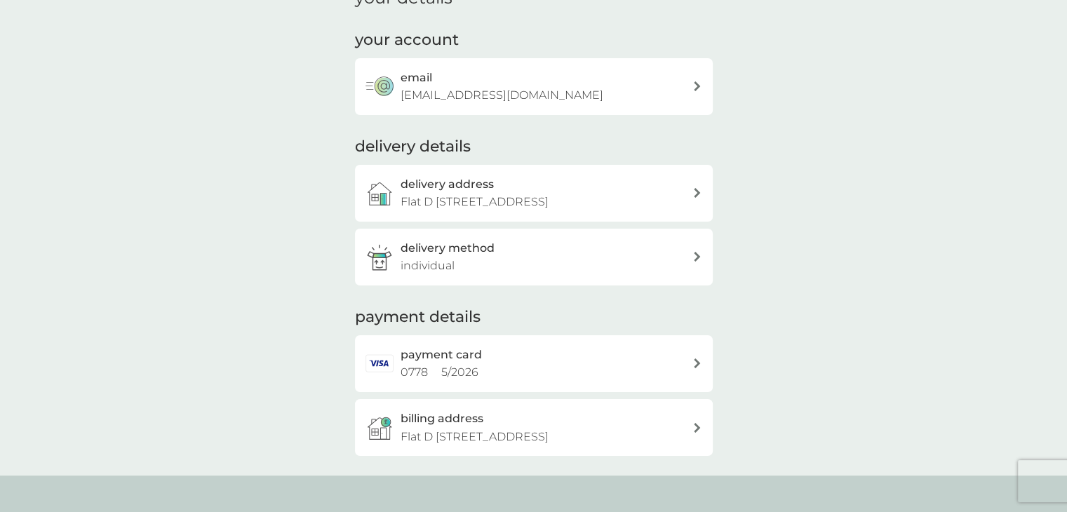
click at [463, 359] on h2 "payment card" at bounding box center [441, 355] width 81 height 18
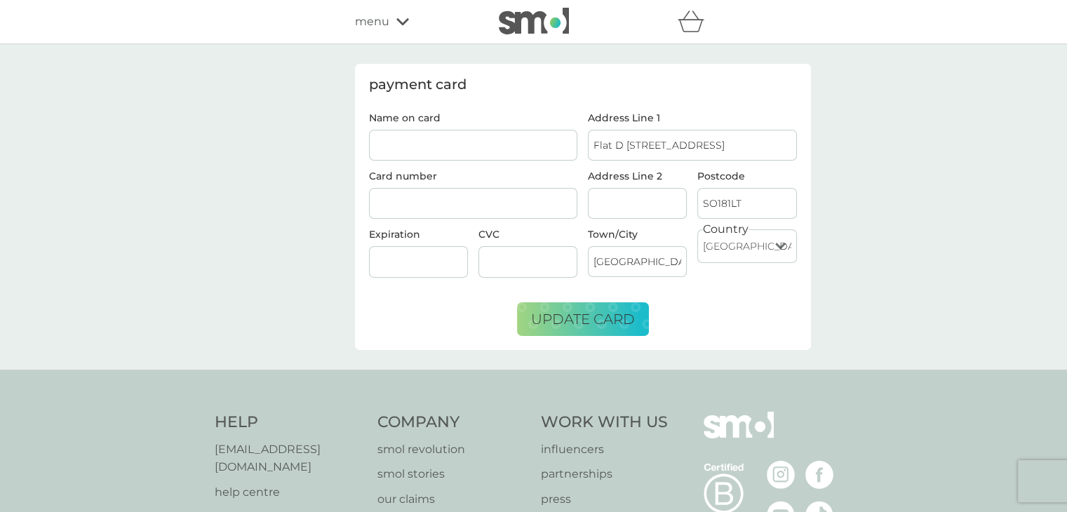
scroll to position [76, 0]
